Goal: Task Accomplishment & Management: Use online tool/utility

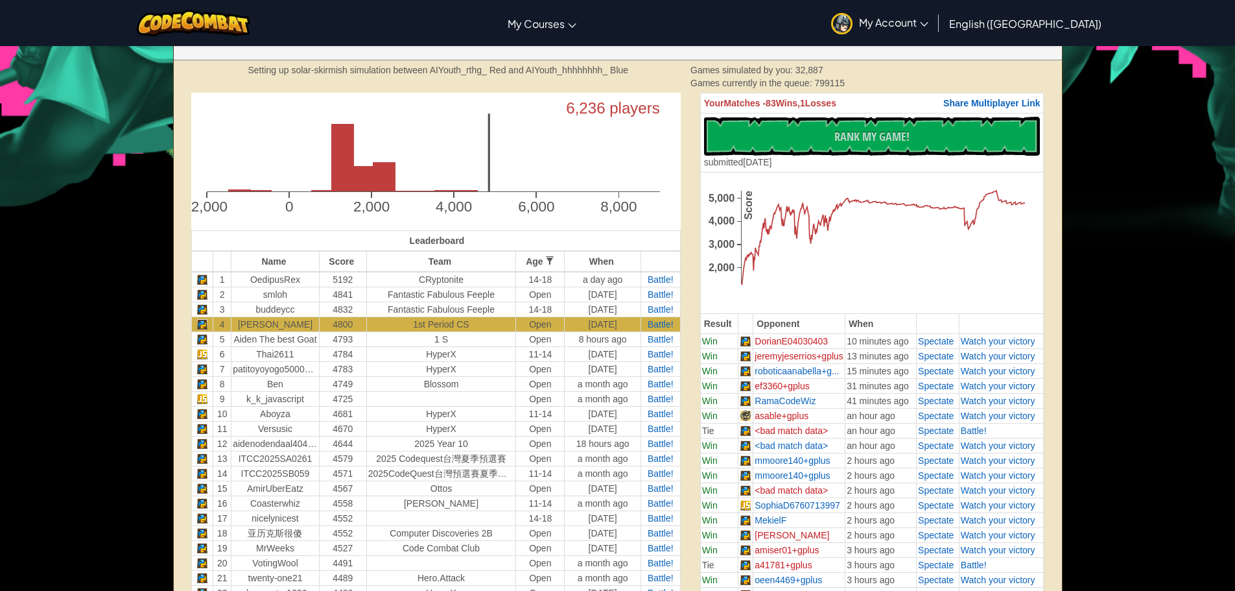
scroll to position [389, 0]
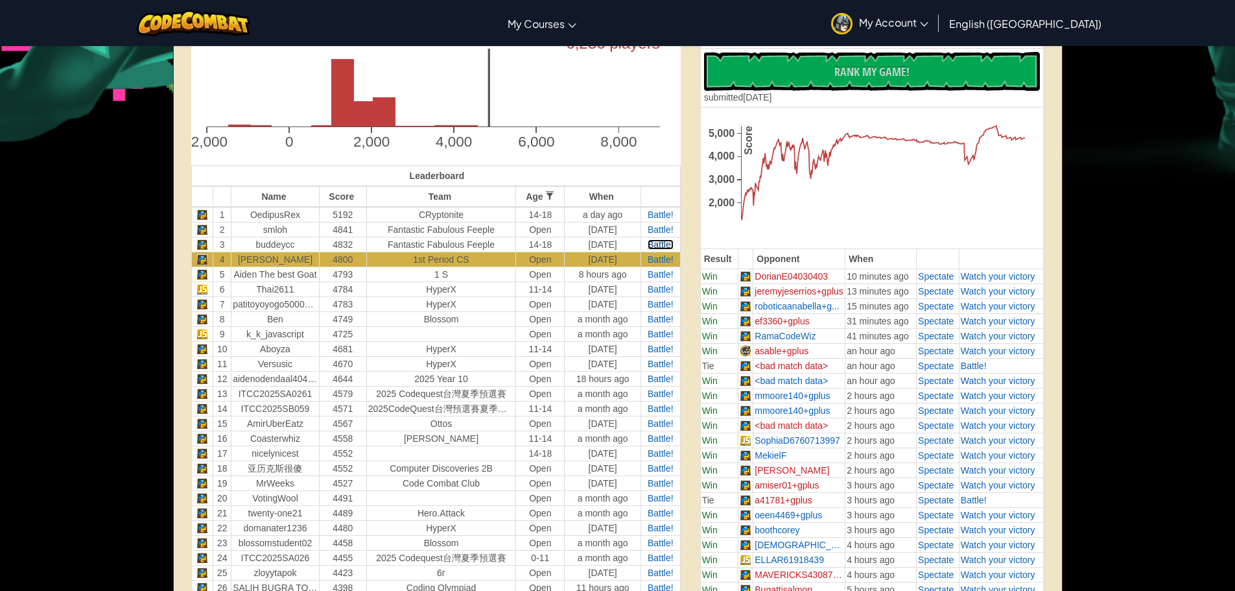
click at [662, 245] on span "Battle!" at bounding box center [661, 244] width 26 height 10
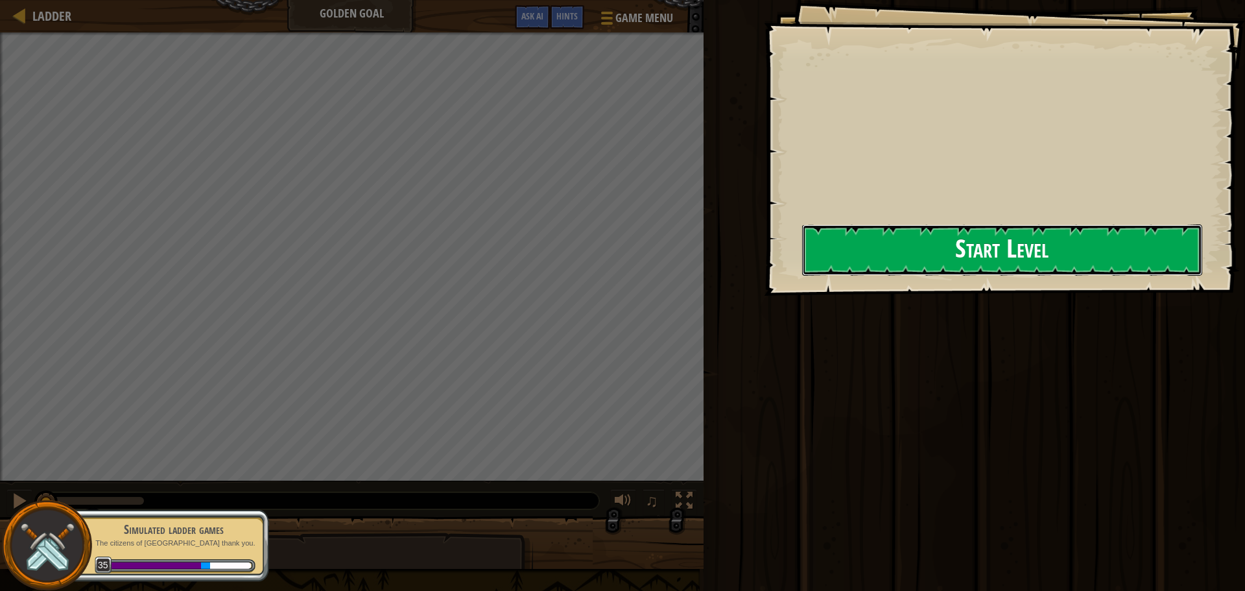
click at [873, 250] on button "Start Level" at bounding box center [1002, 249] width 400 height 51
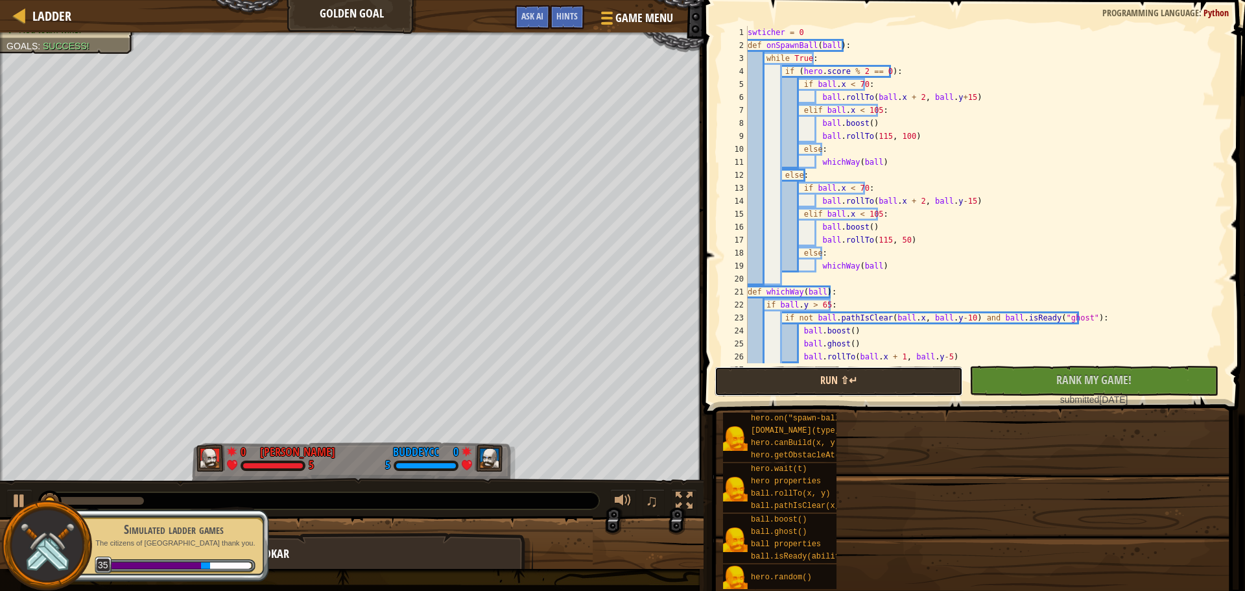
click at [821, 375] on button "Run ⇧↵" at bounding box center [838, 381] width 248 height 30
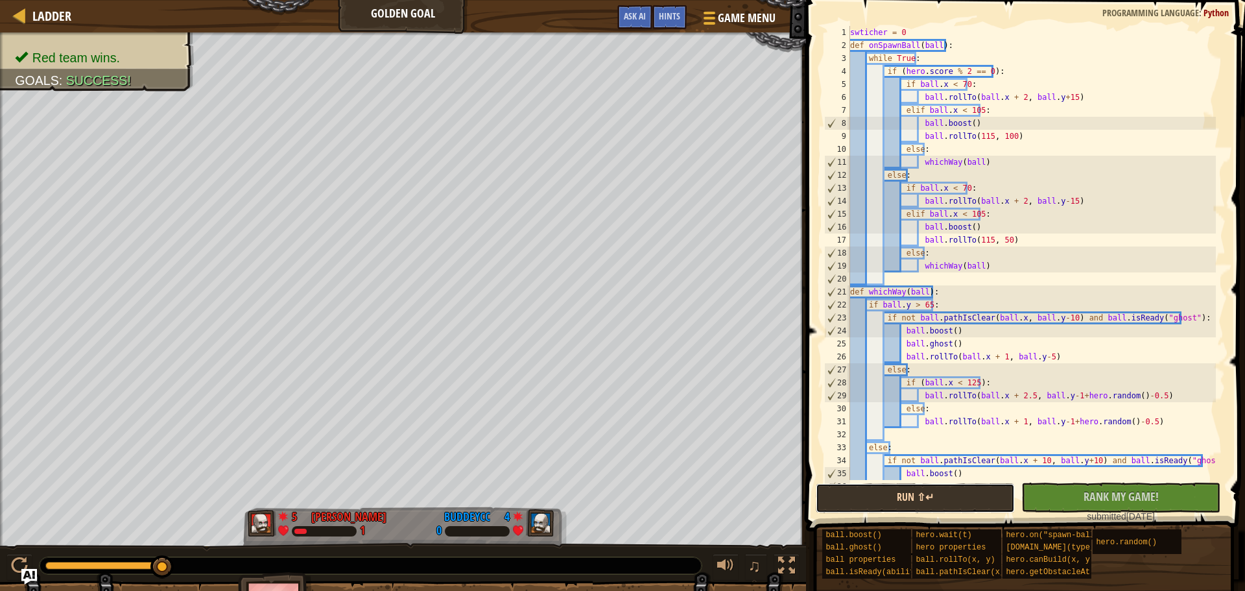
click at [894, 496] on button "Run ⇧↵" at bounding box center [915, 498] width 199 height 30
click at [1050, 235] on div "swticher = 0 def onSpawnBall ( ball ) : while True : if ( hero . score % 2 == 0…" at bounding box center [1031, 266] width 368 height 480
click at [995, 271] on div "swticher = 0 def onSpawnBall ( ball ) : while True : if ( hero . score % 2 == 0…" at bounding box center [1031, 266] width 368 height 480
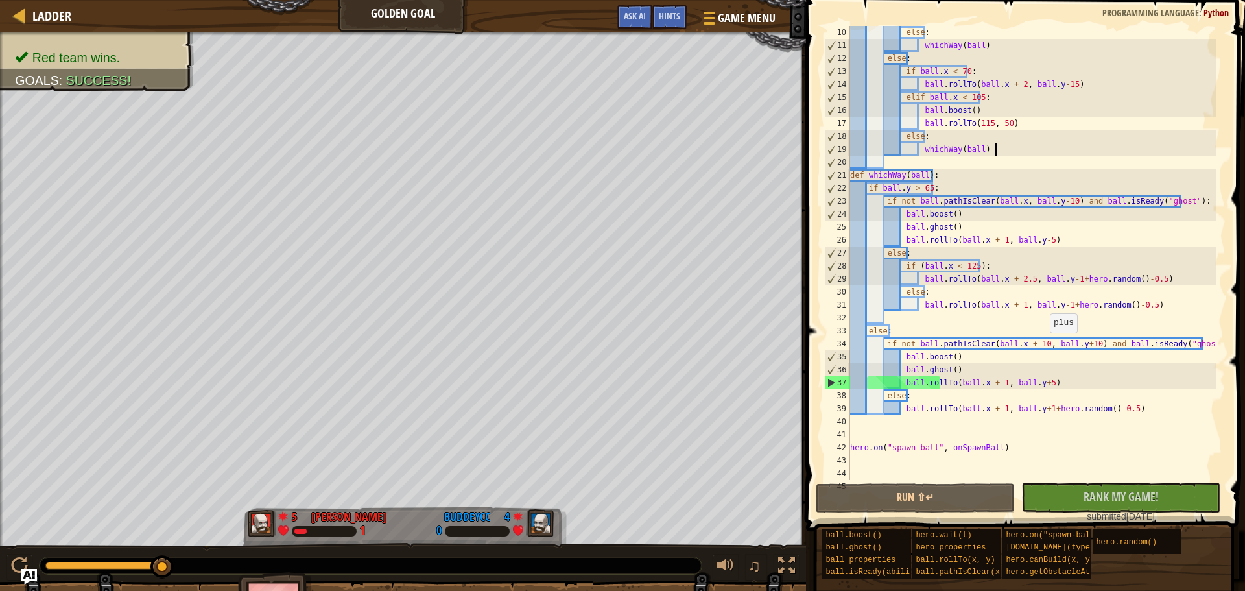
click at [1048, 345] on div "else : whichWay ( ball ) else : if ball . x < 70 : ball . rollTo ( ball . x + 2…" at bounding box center [1031, 266] width 368 height 480
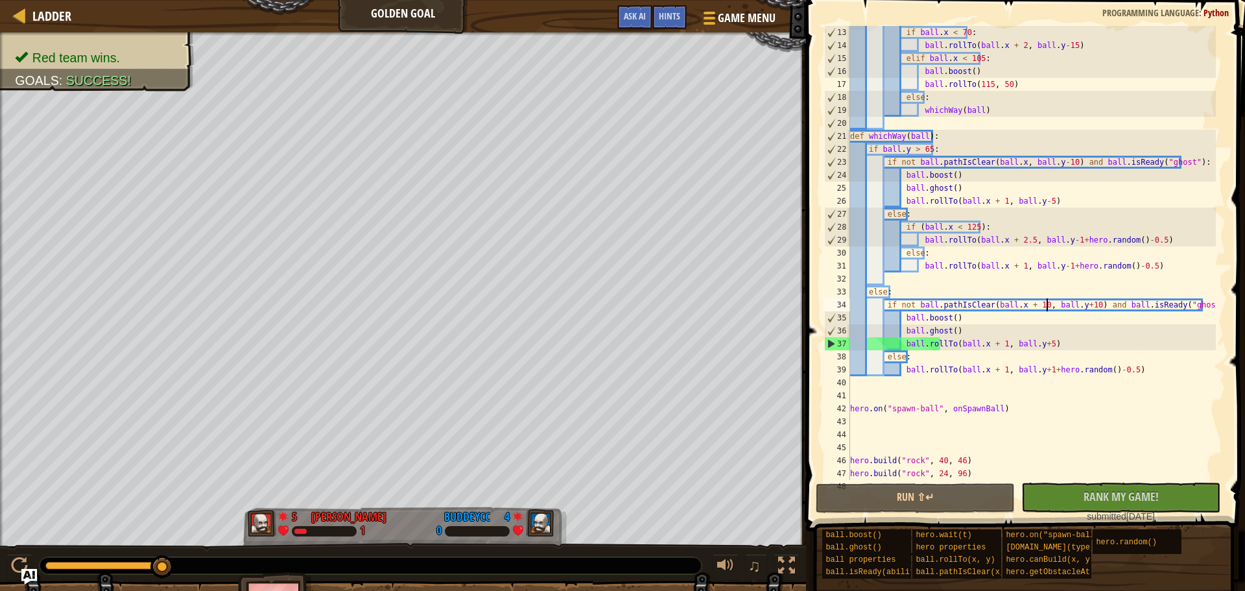
scroll to position [195, 0]
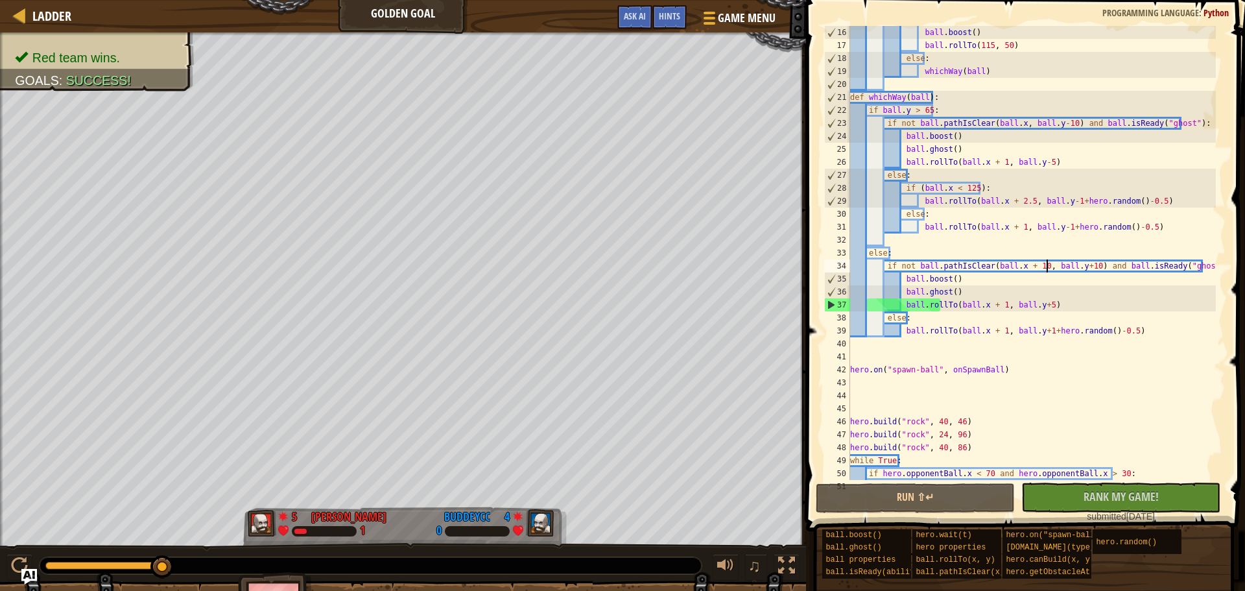
click at [1093, 294] on div "ball . boost ( ) ball . rollTo ( 115 , 50 ) else : whichWay ( ball ) def whichW…" at bounding box center [1031, 279] width 368 height 506
click at [1091, 301] on div "ball . boost ( ) ball . rollTo ( 115 , 50 ) else : whichWay ( ball ) def whichW…" at bounding box center [1031, 279] width 368 height 506
type textarea "ball.rollTo(ball.x + 1, ball.y+5)"
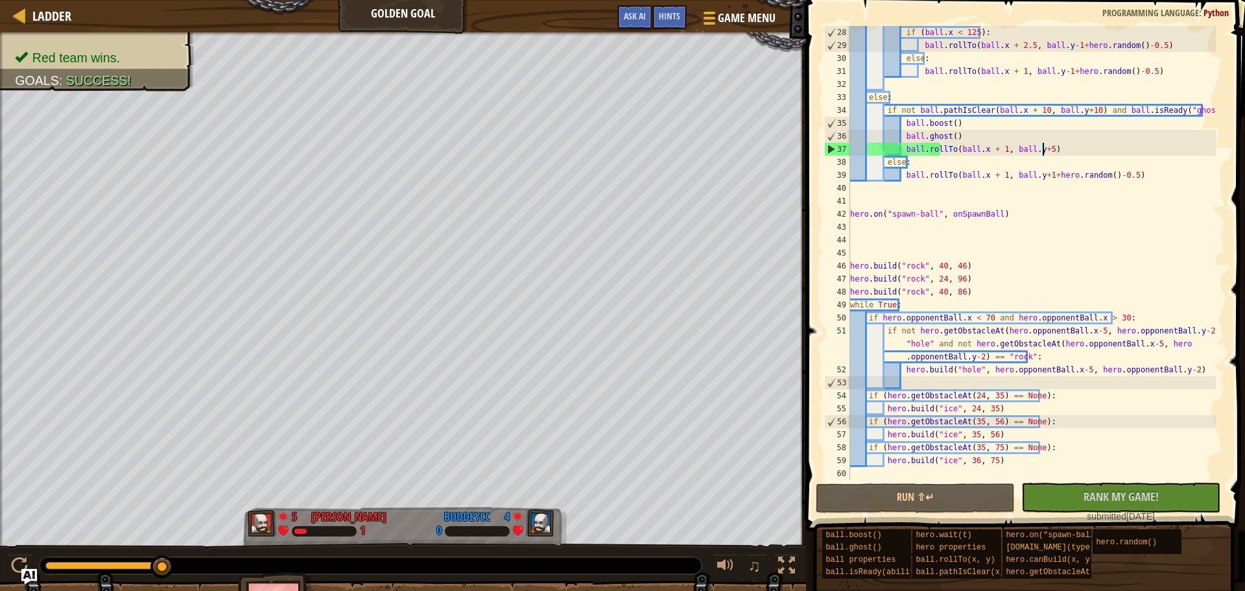
scroll to position [350, 0]
